Goal: Find specific page/section: Find specific page/section

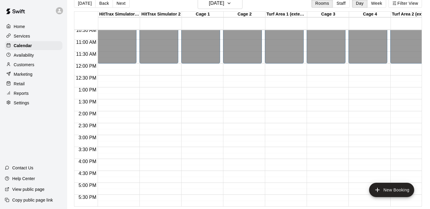
scroll to position [254, 0]
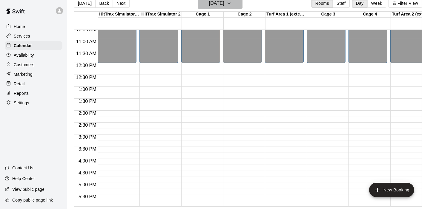
click at [232, 4] on icon "button" at bounding box center [229, 3] width 5 height 7
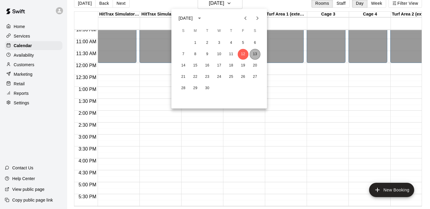
click at [255, 55] on button "13" at bounding box center [255, 54] width 11 height 11
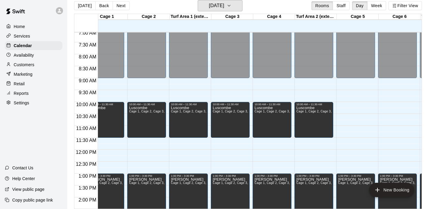
scroll to position [169, 96]
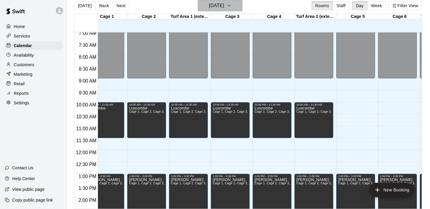
click at [232, 6] on icon "button" at bounding box center [229, 5] width 5 height 7
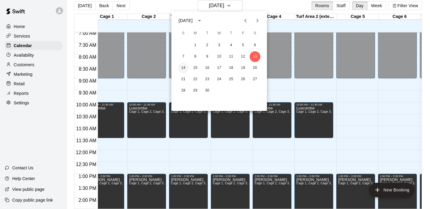
click at [184, 68] on button "14" at bounding box center [183, 68] width 11 height 11
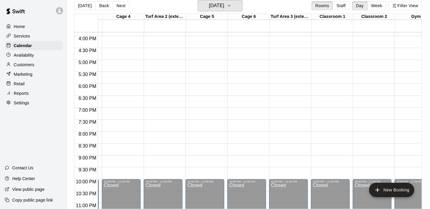
scroll to position [0, 262]
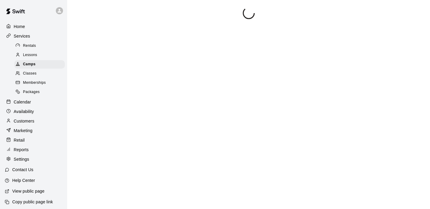
scroll to position [1, 0]
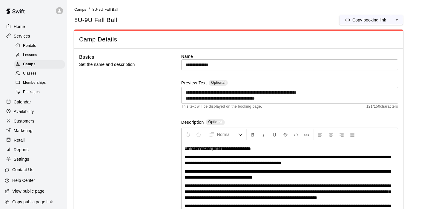
click at [27, 105] on div "Calendar" at bounding box center [34, 102] width 58 height 9
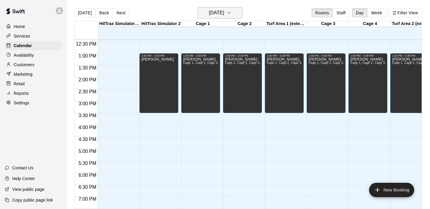
click at [232, 13] on icon "button" at bounding box center [229, 12] width 5 height 7
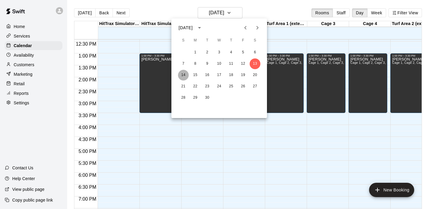
click at [182, 74] on button "14" at bounding box center [183, 75] width 11 height 11
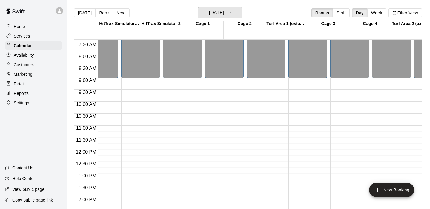
scroll to position [0, 19]
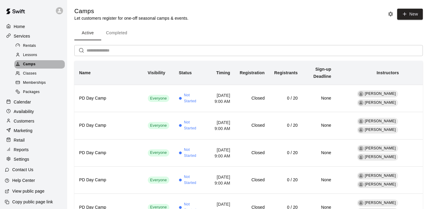
click at [33, 64] on span "Camps" at bounding box center [29, 65] width 13 height 6
